Goal: Obtain resource: Download file/media

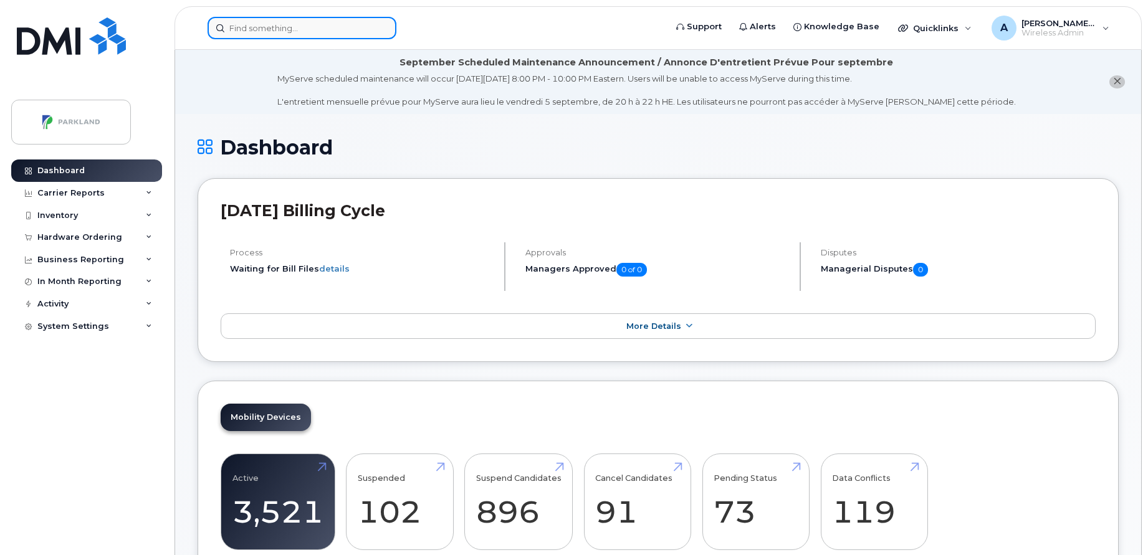
click at [323, 32] on input at bounding box center [301, 28] width 189 height 22
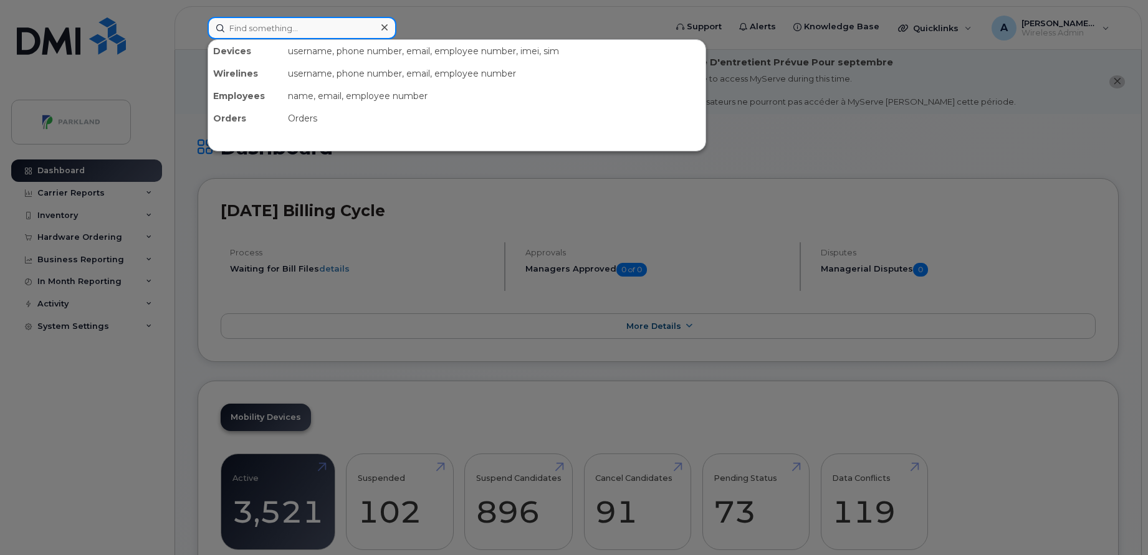
paste input "[PERSON_NAME]"
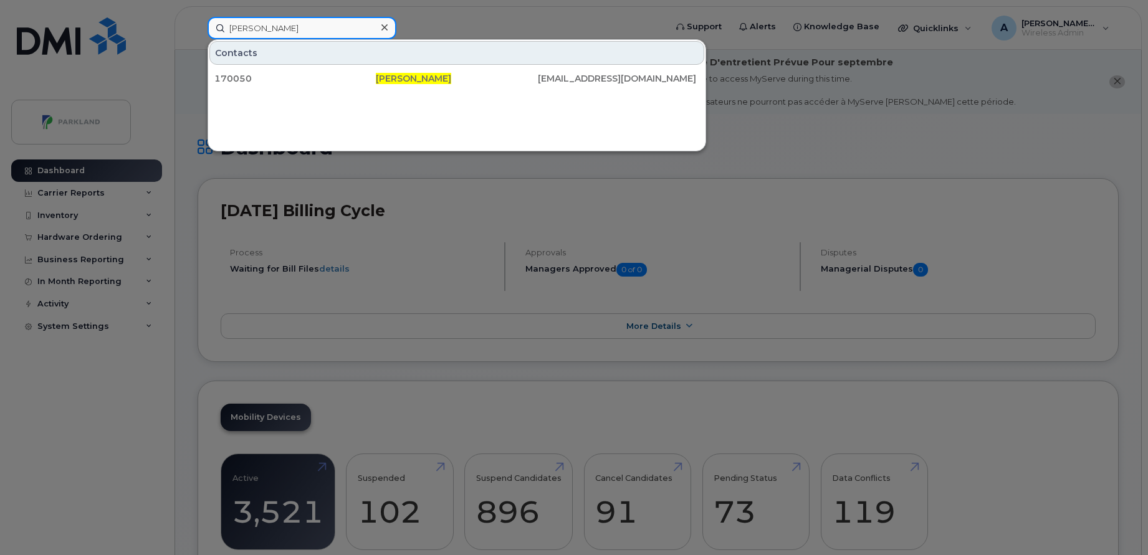
paste input "[PERSON_NAME]"
type input "[PERSON_NAME]"
click at [384, 27] on icon at bounding box center [384, 27] width 6 height 6
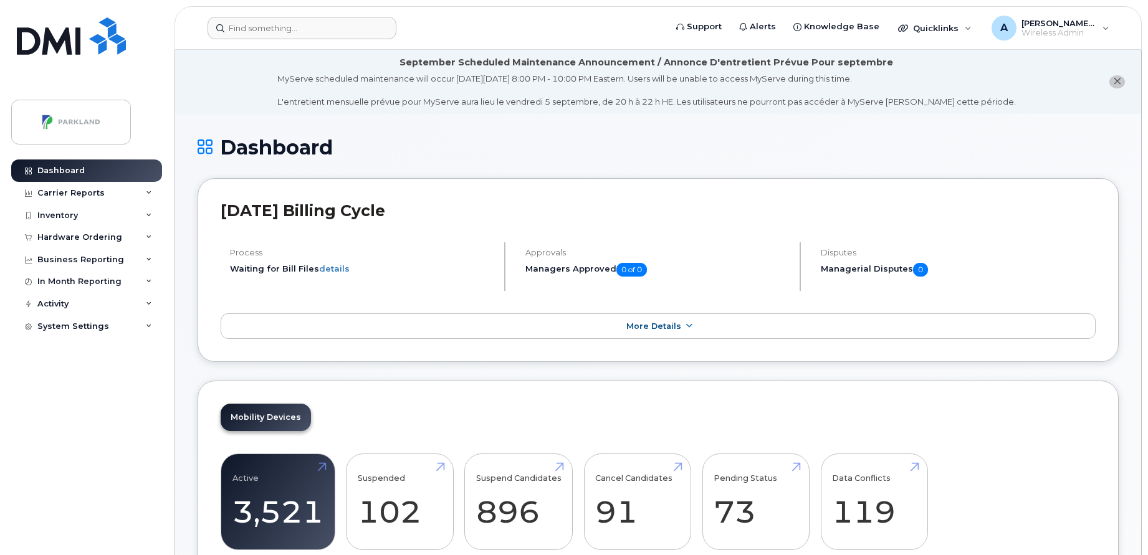
scroll to position [140, 0]
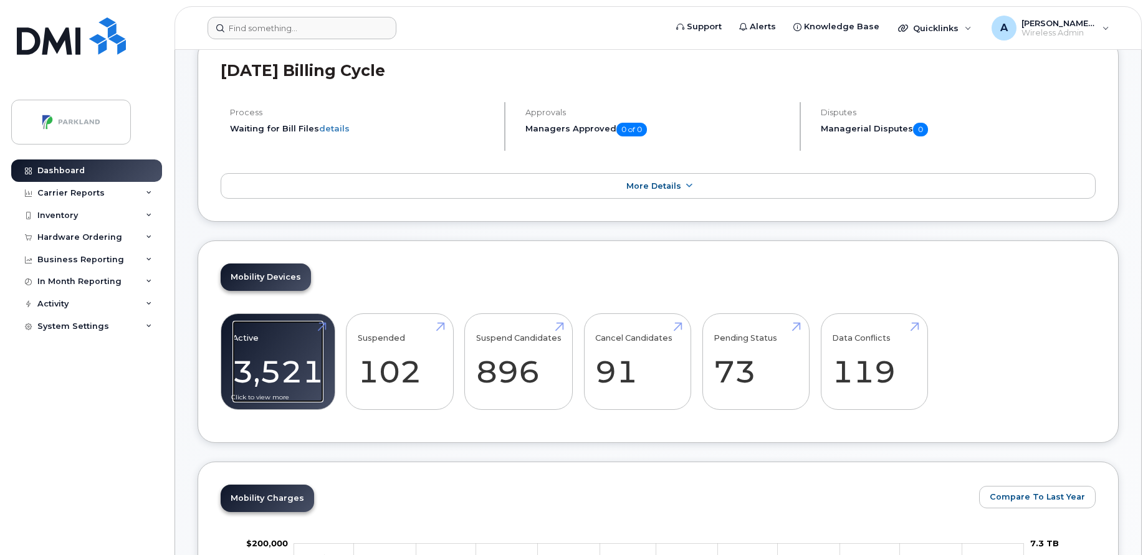
click at [298, 366] on link "Active 3,521 -33%" at bounding box center [277, 362] width 91 height 82
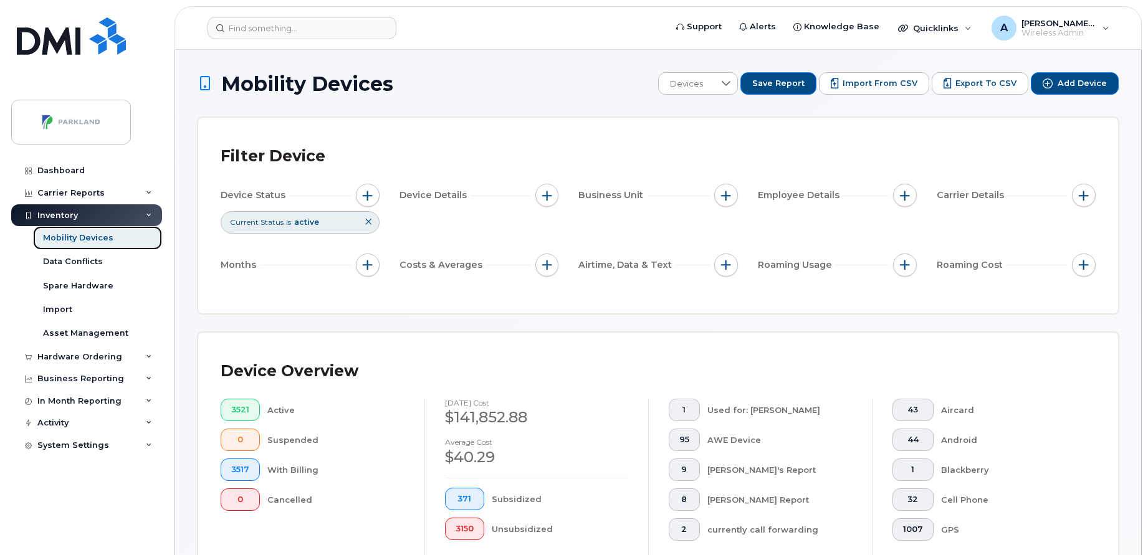
click at [93, 240] on div "Mobility Devices" at bounding box center [78, 237] width 70 height 11
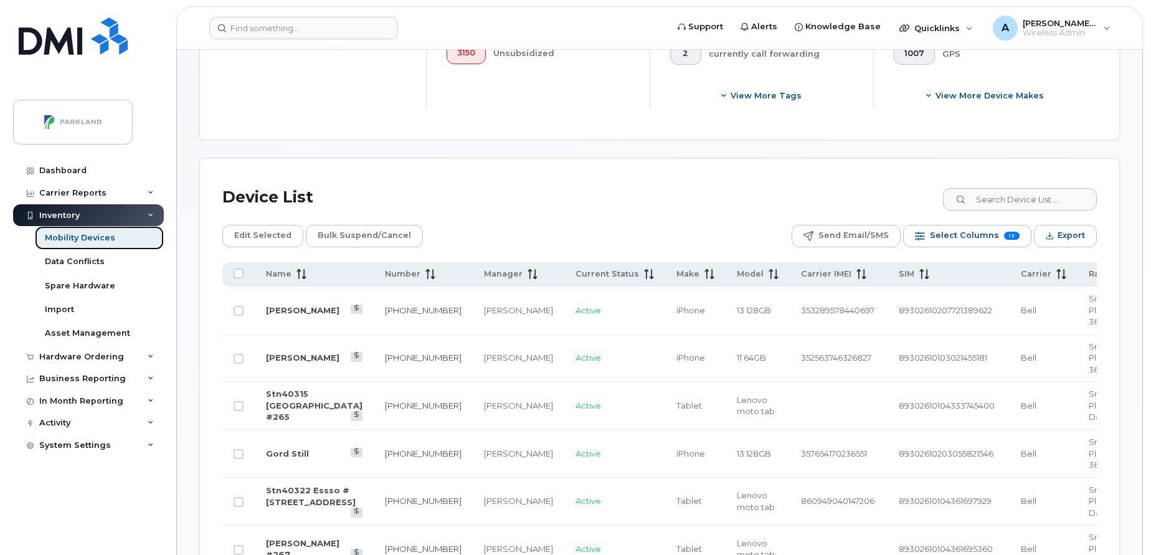
scroll to position [477, 0]
click at [1057, 232] on span "Export" at bounding box center [1069, 235] width 27 height 19
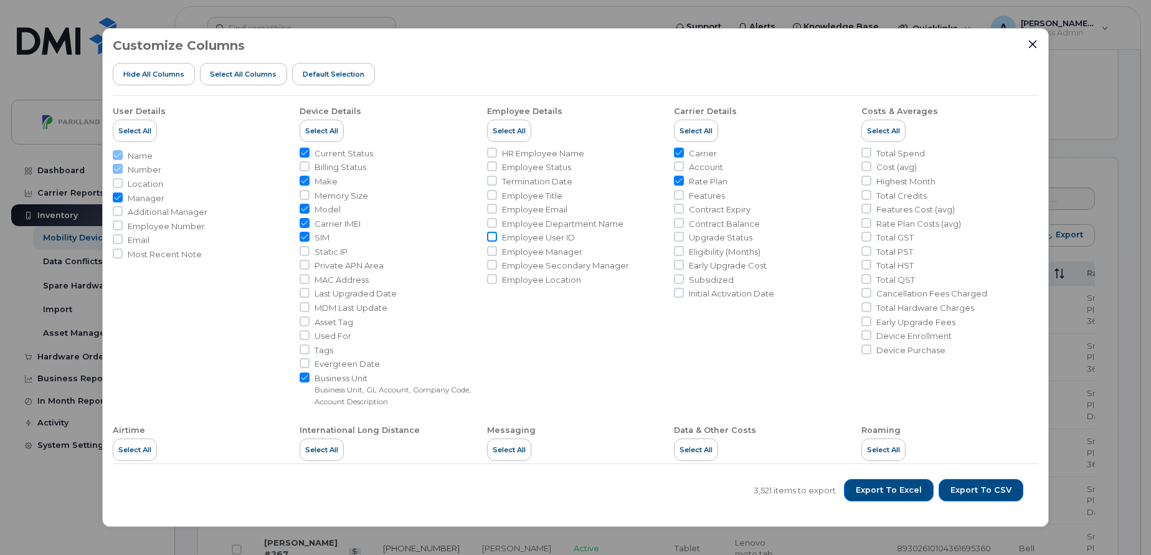
click at [494, 238] on input "Employee User ID" at bounding box center [492, 237] width 10 height 10
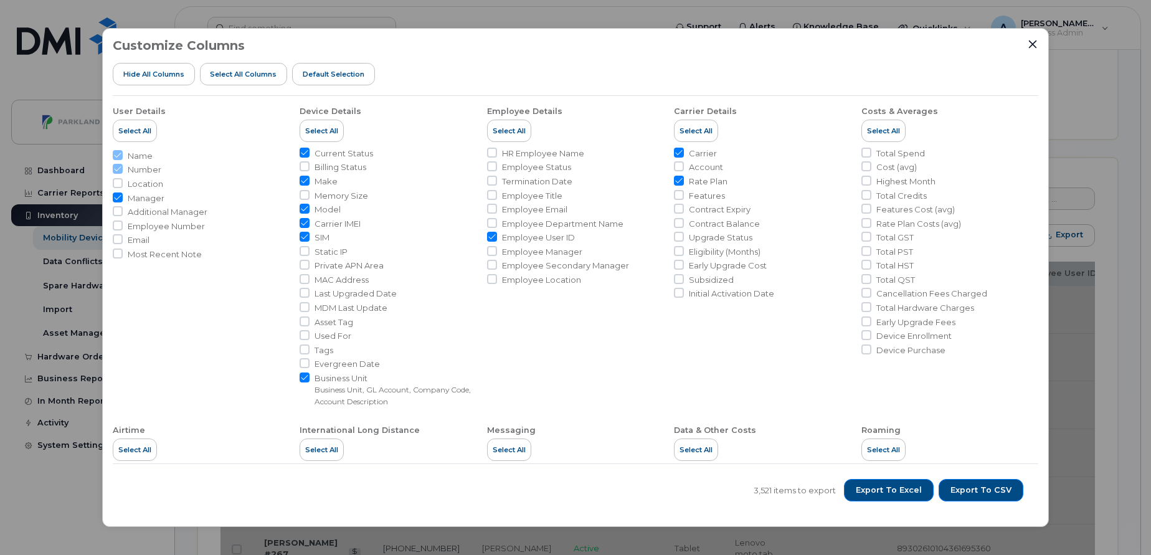
click at [488, 234] on input "Employee User ID" at bounding box center [492, 237] width 10 height 10
click at [490, 235] on input "Employee User ID" at bounding box center [492, 237] width 10 height 10
checkbox input "true"
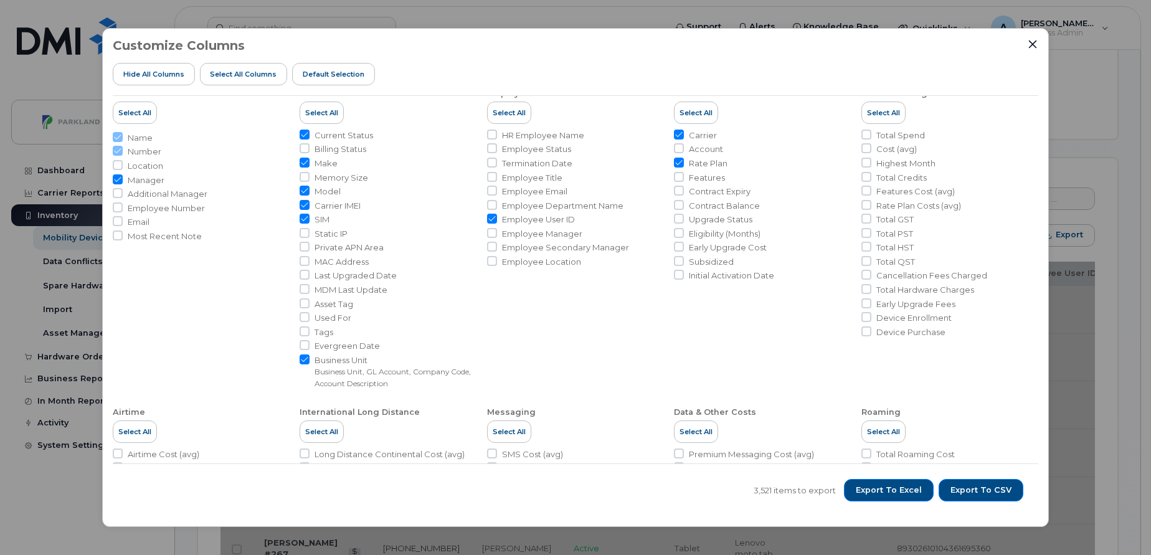
scroll to position [19, 0]
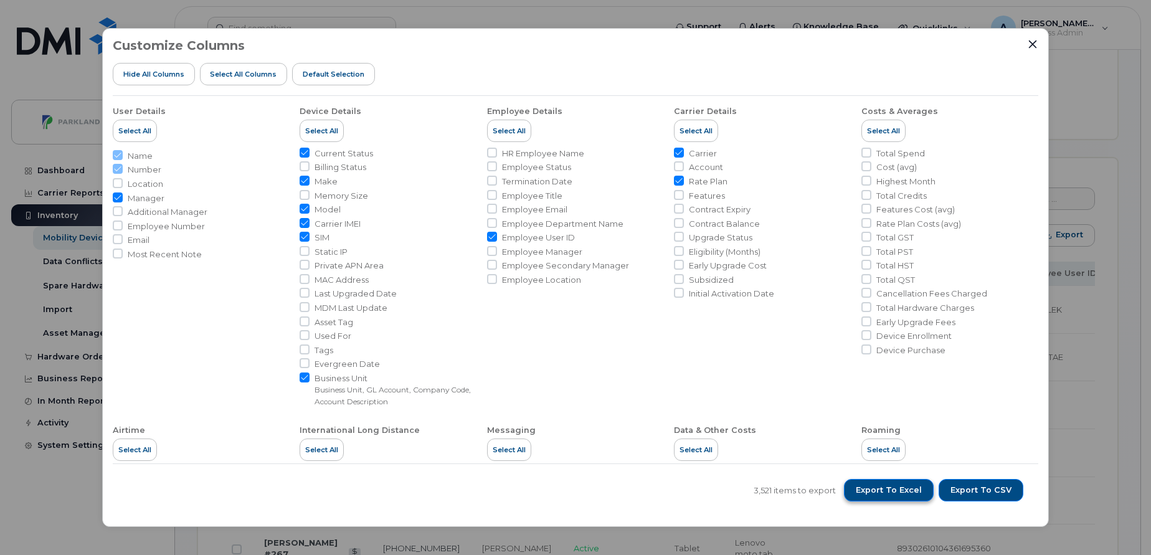
click at [916, 490] on span "Export to Excel" at bounding box center [889, 490] width 66 height 11
click at [1032, 45] on icon "Close" at bounding box center [1033, 44] width 8 height 8
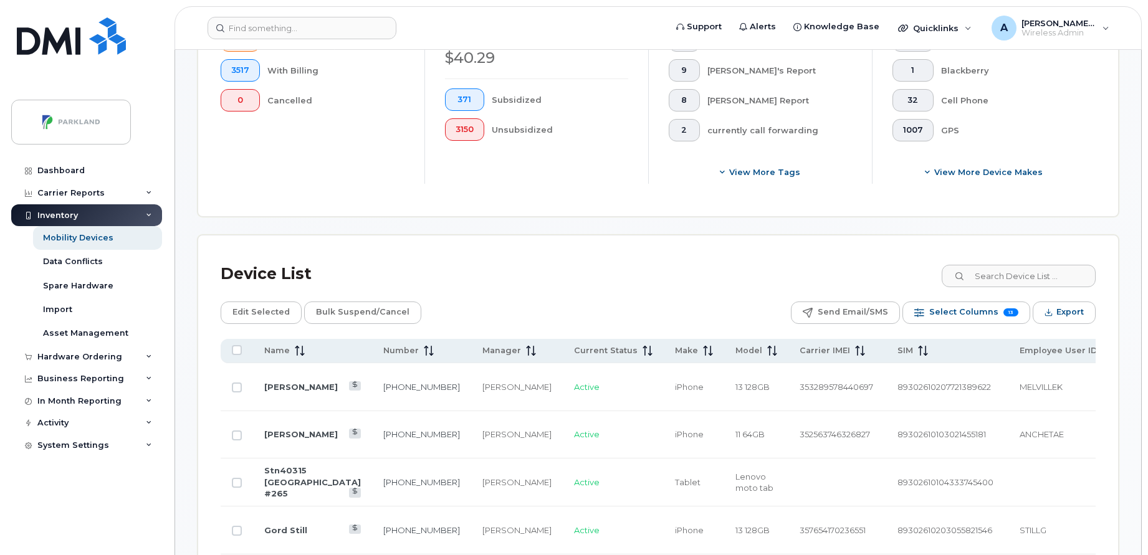
scroll to position [398, 0]
click at [1070, 320] on span "Export" at bounding box center [1069, 313] width 27 height 19
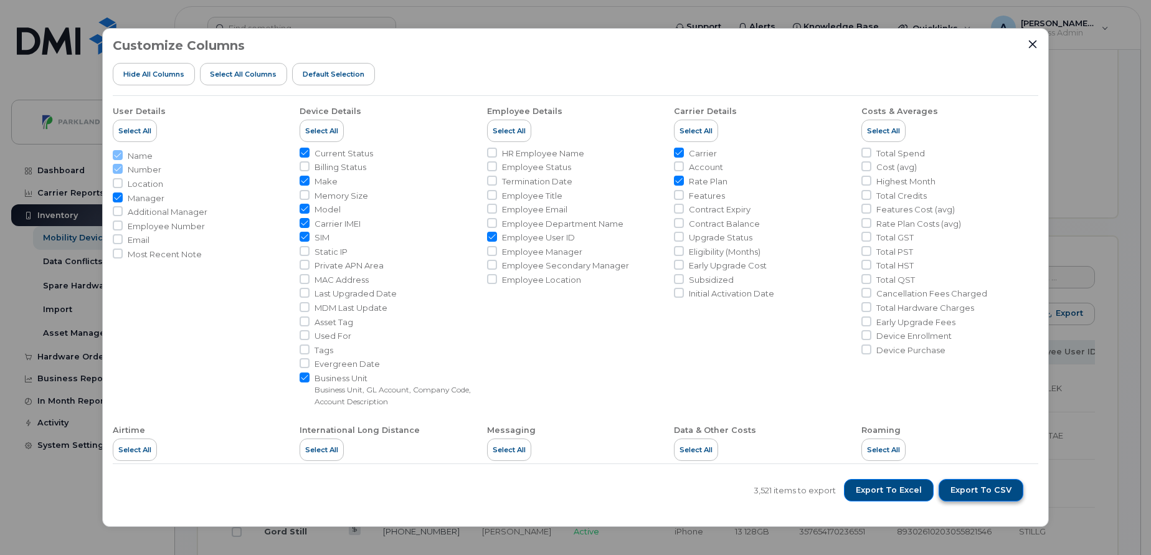
click at [994, 487] on span "Export to CSV" at bounding box center [981, 490] width 61 height 11
click at [1130, 166] on div "Customize Columns Hide All Columns Select all Columns Default Selection User De…" at bounding box center [575, 277] width 1151 height 555
